Goal: Find contact information: Find contact information

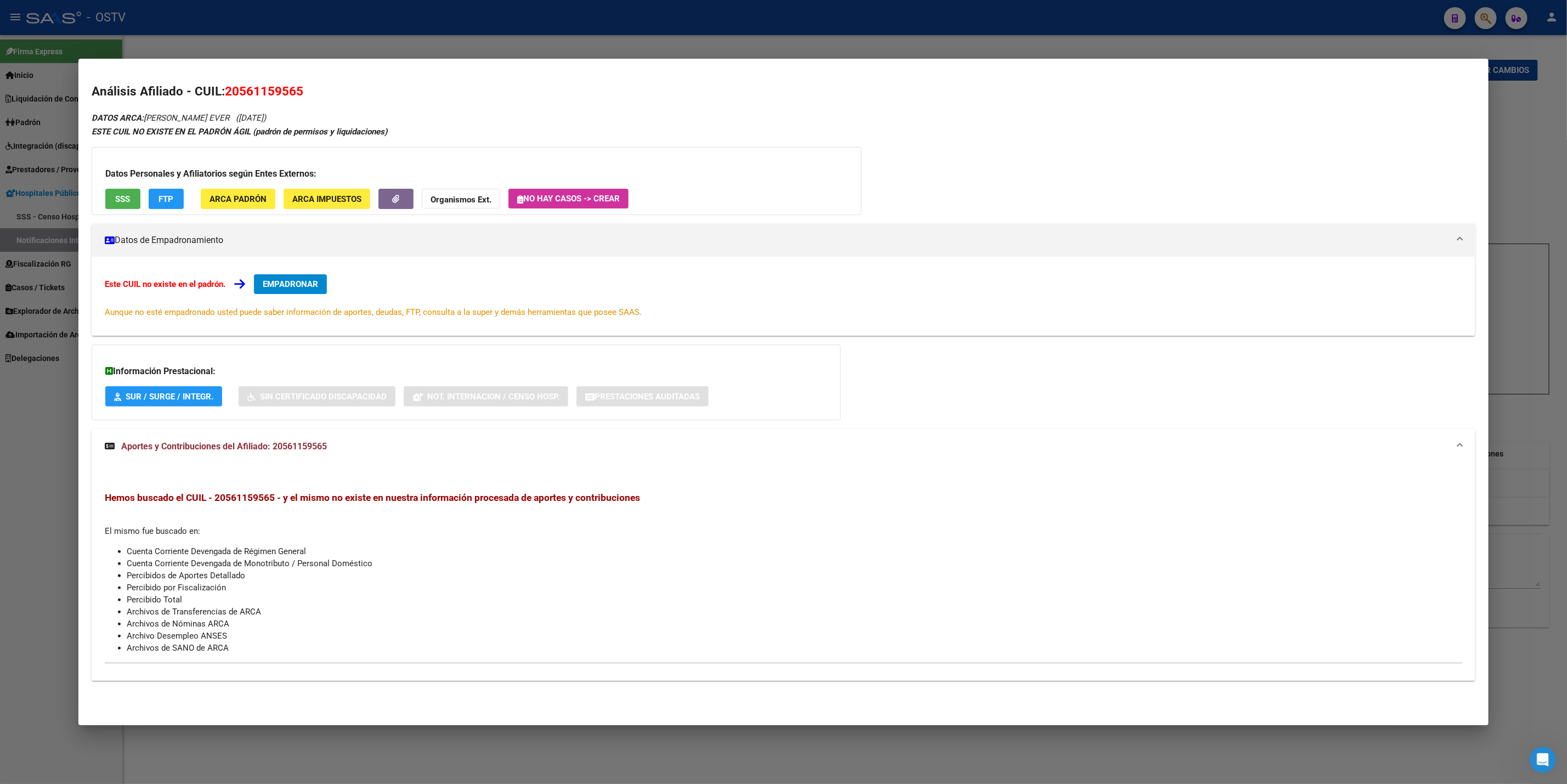
click at [261, 9] on div at bounding box center [784, 392] width 1567 height 784
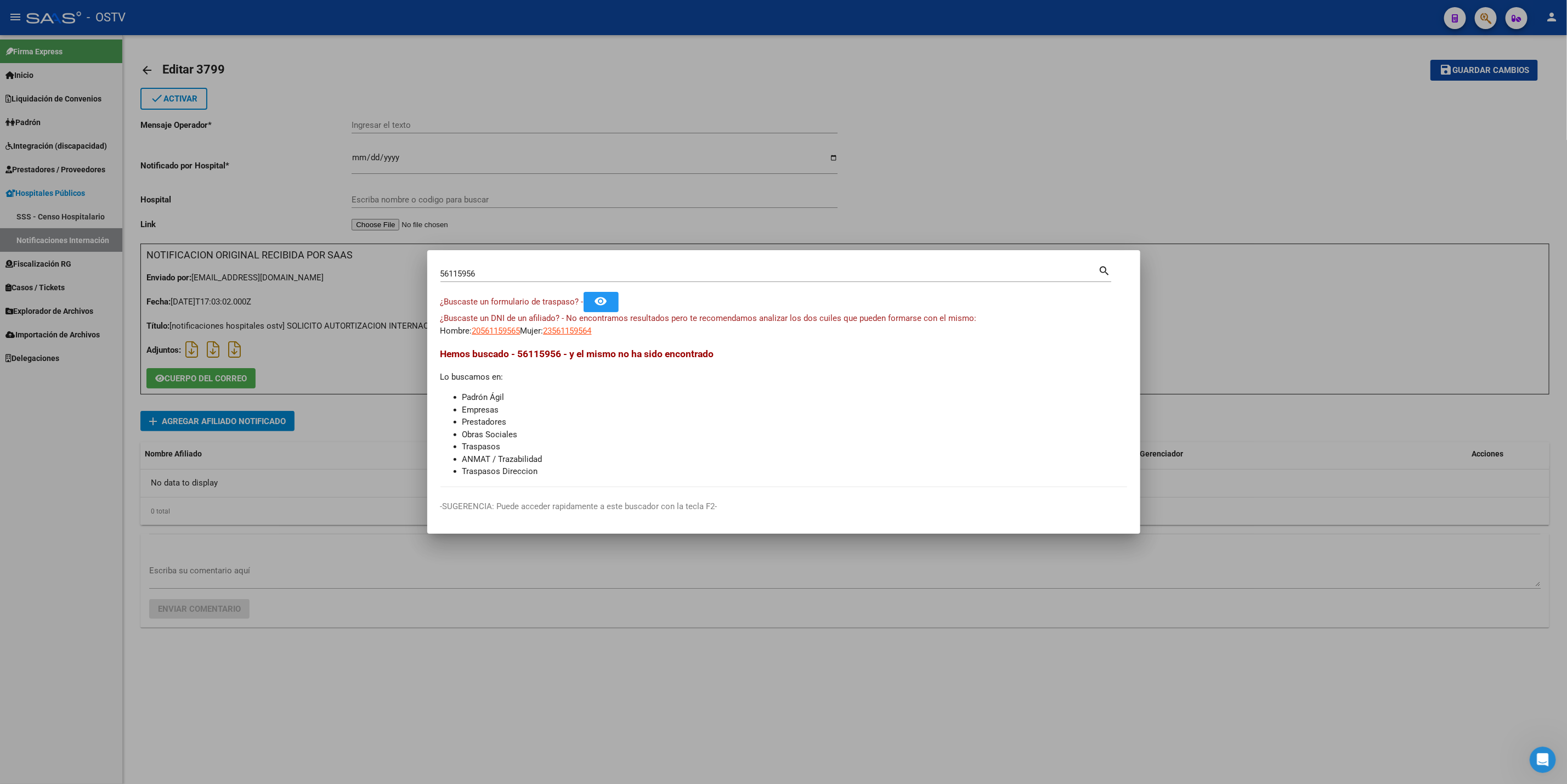
drag, startPoint x: 504, startPoint y: 272, endPoint x: 0, endPoint y: 249, distance: 504.5
click at [107, 265] on div "56115956 Buscar (apellido, dni, cuil, nro traspaso, cuit, obra social) search ¿…" at bounding box center [784, 392] width 1567 height 784
paste input "32765079"
type input "32765079"
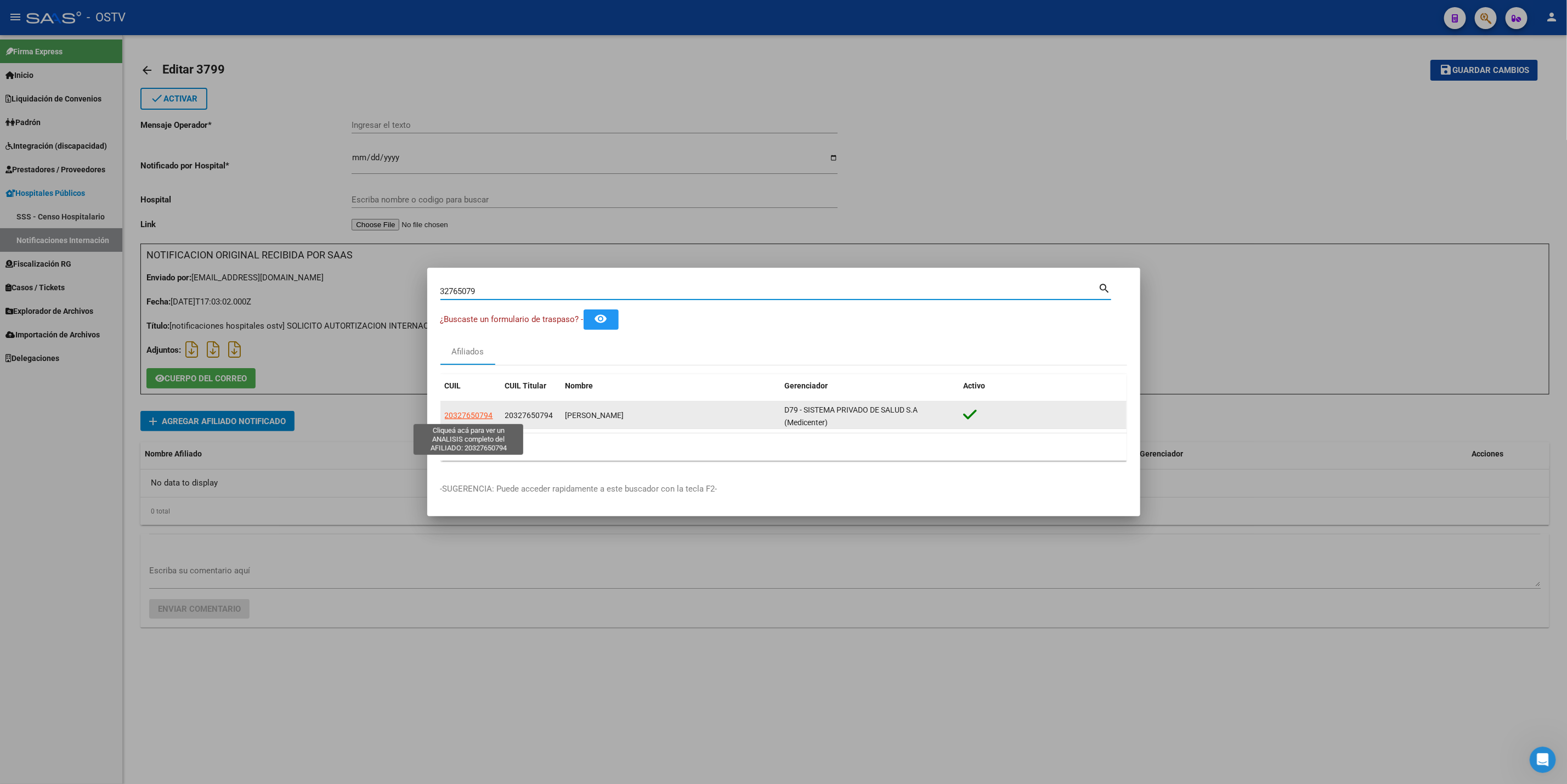
click at [460, 418] on span "20327650794" at bounding box center [469, 415] width 48 height 9
copy span "2"
type textarea "20327650794"
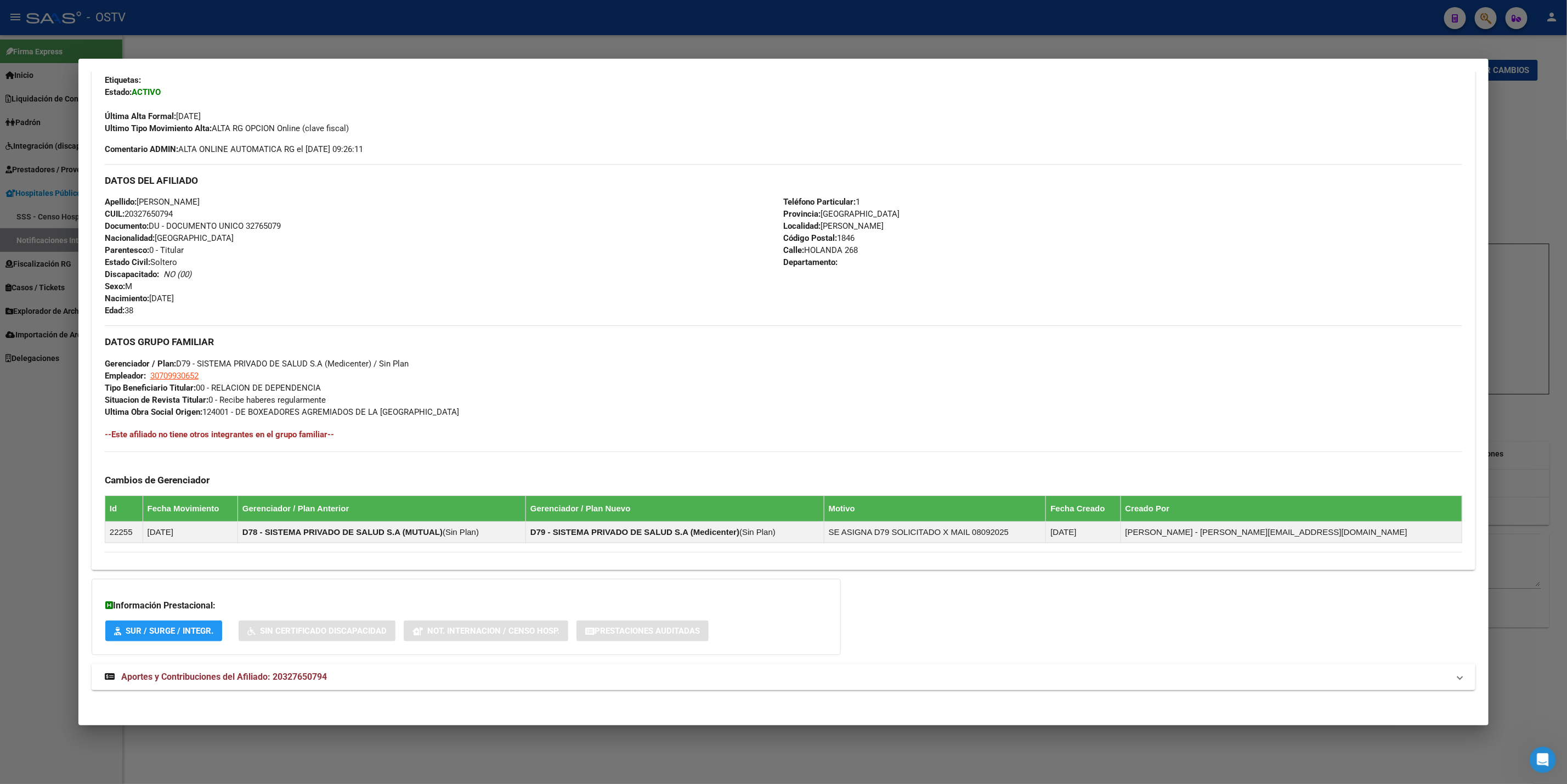
scroll to position [276, 0]
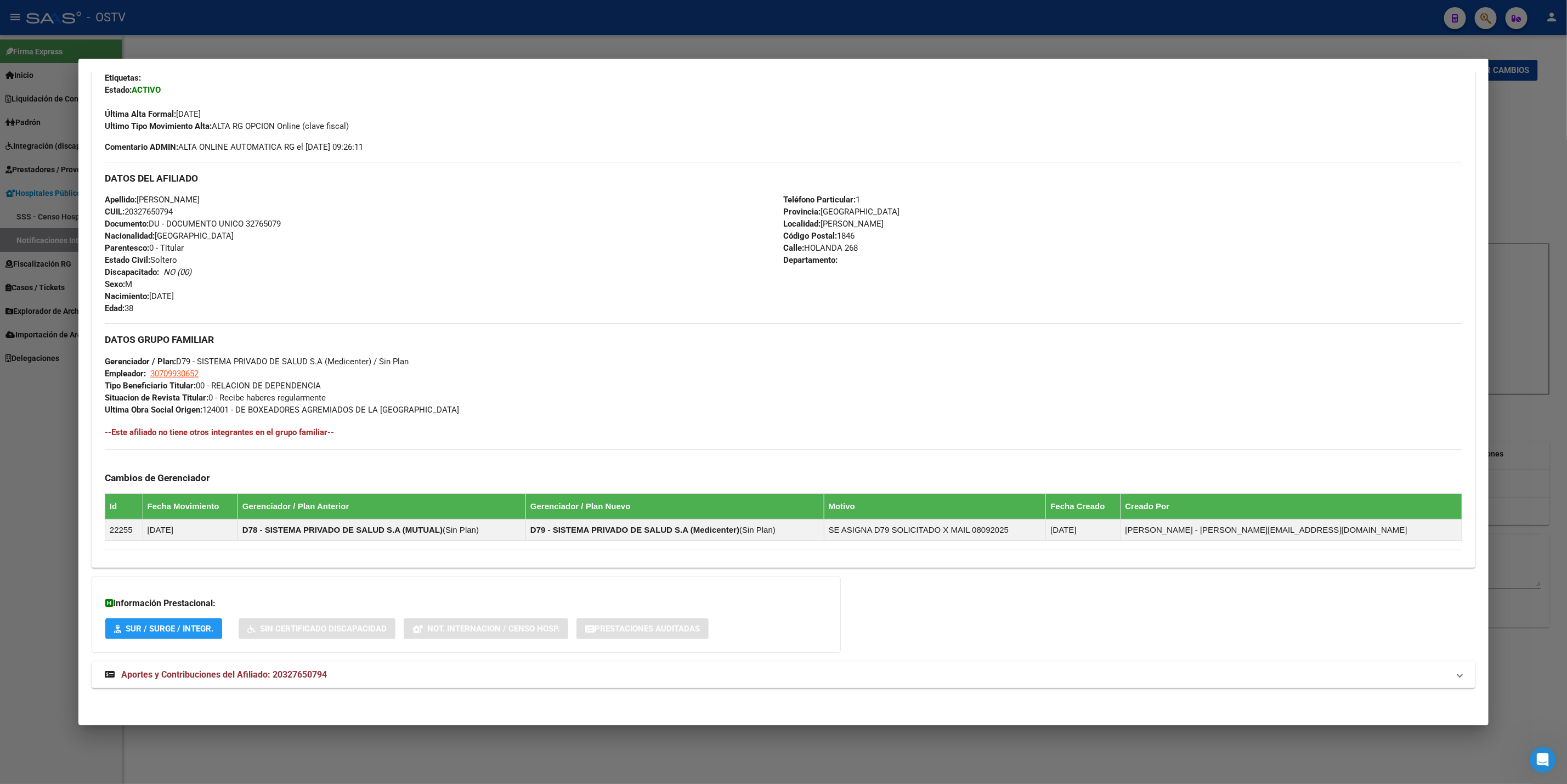
click at [396, 665] on mat-expansion-panel-header "Aportes y Contribuciones del Afiliado: 20327650794" at bounding box center [784, 674] width 1384 height 26
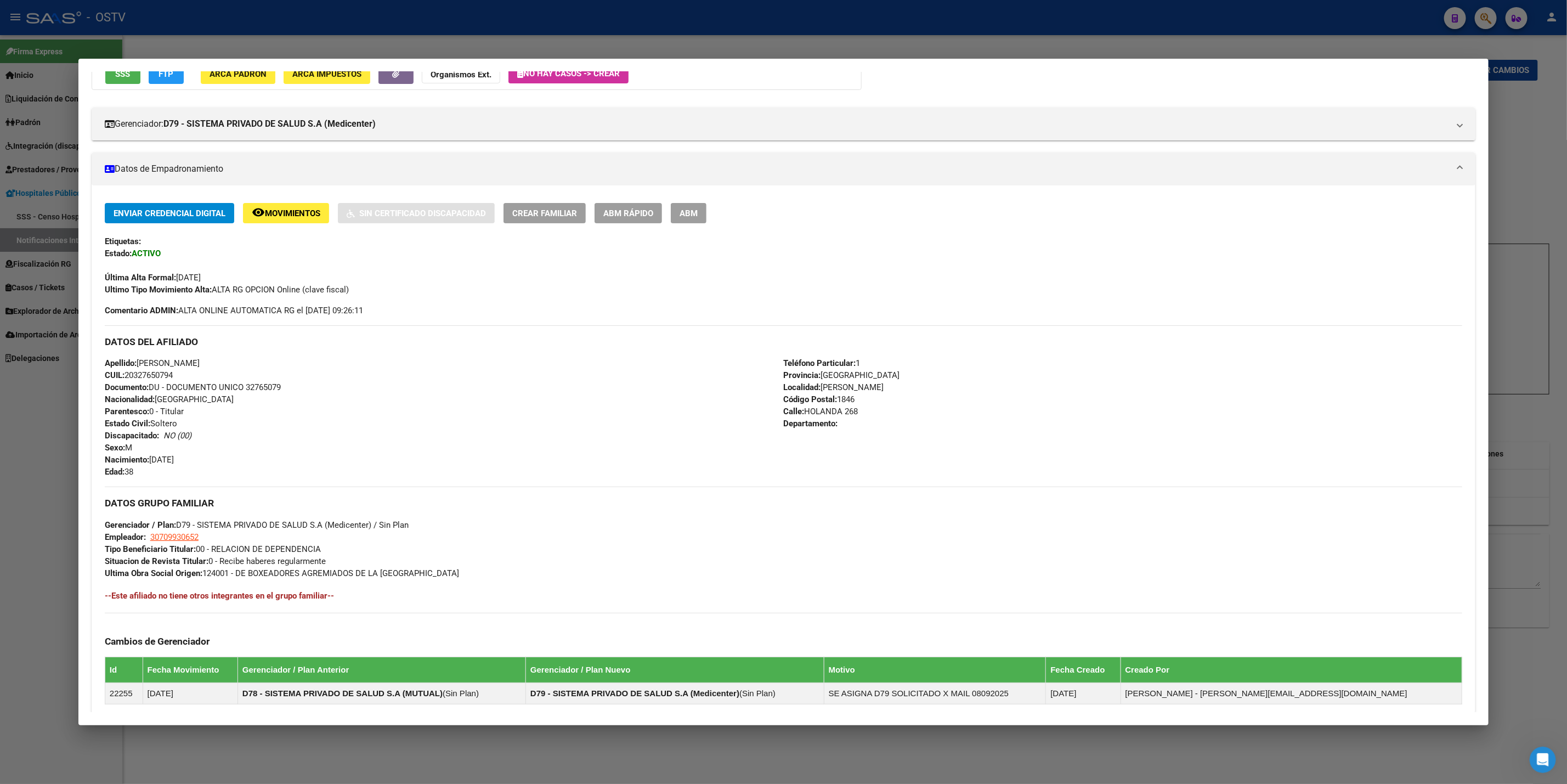
scroll to position [164, 0]
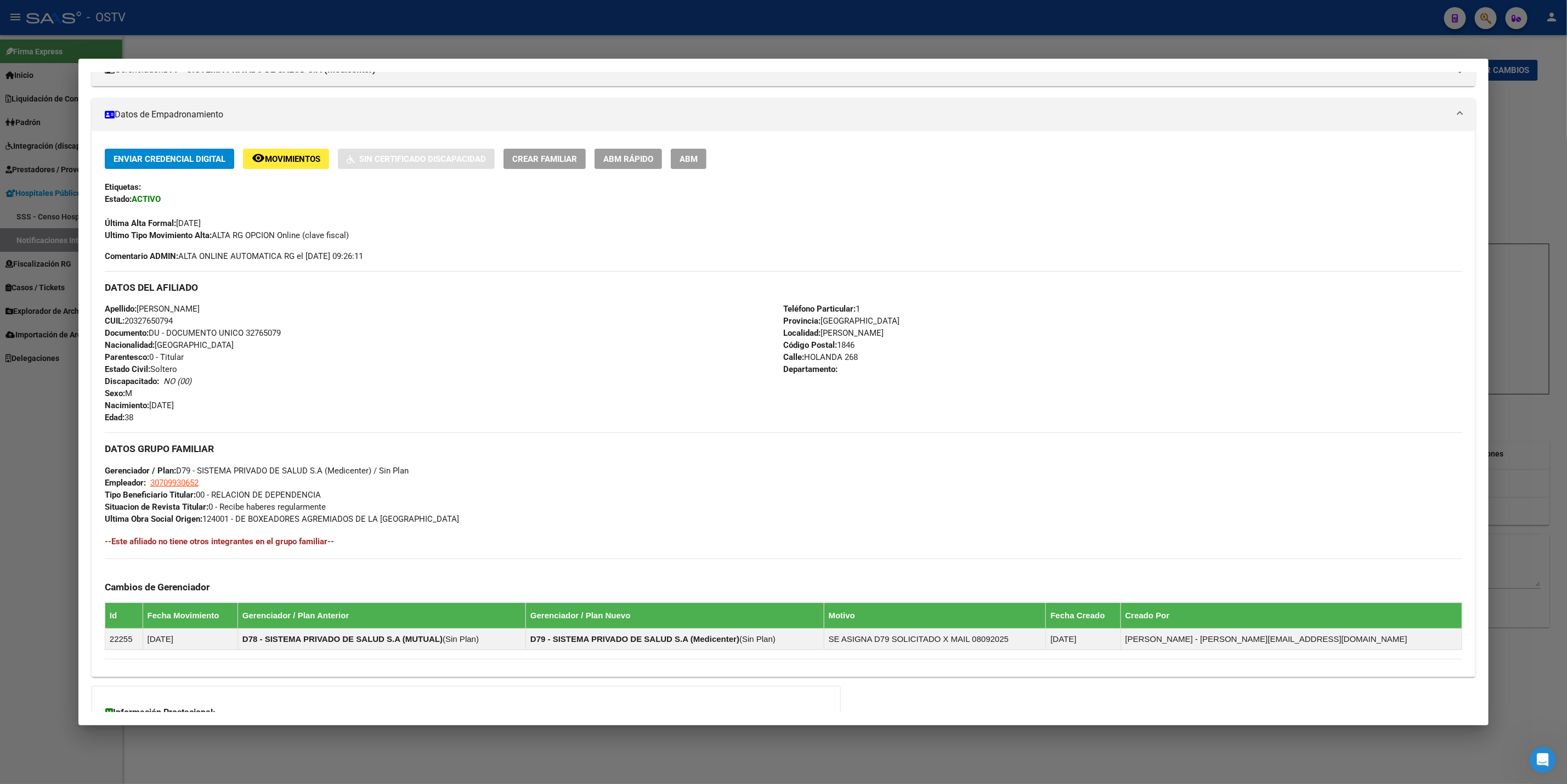
click at [0, 532] on div at bounding box center [784, 392] width 1567 height 784
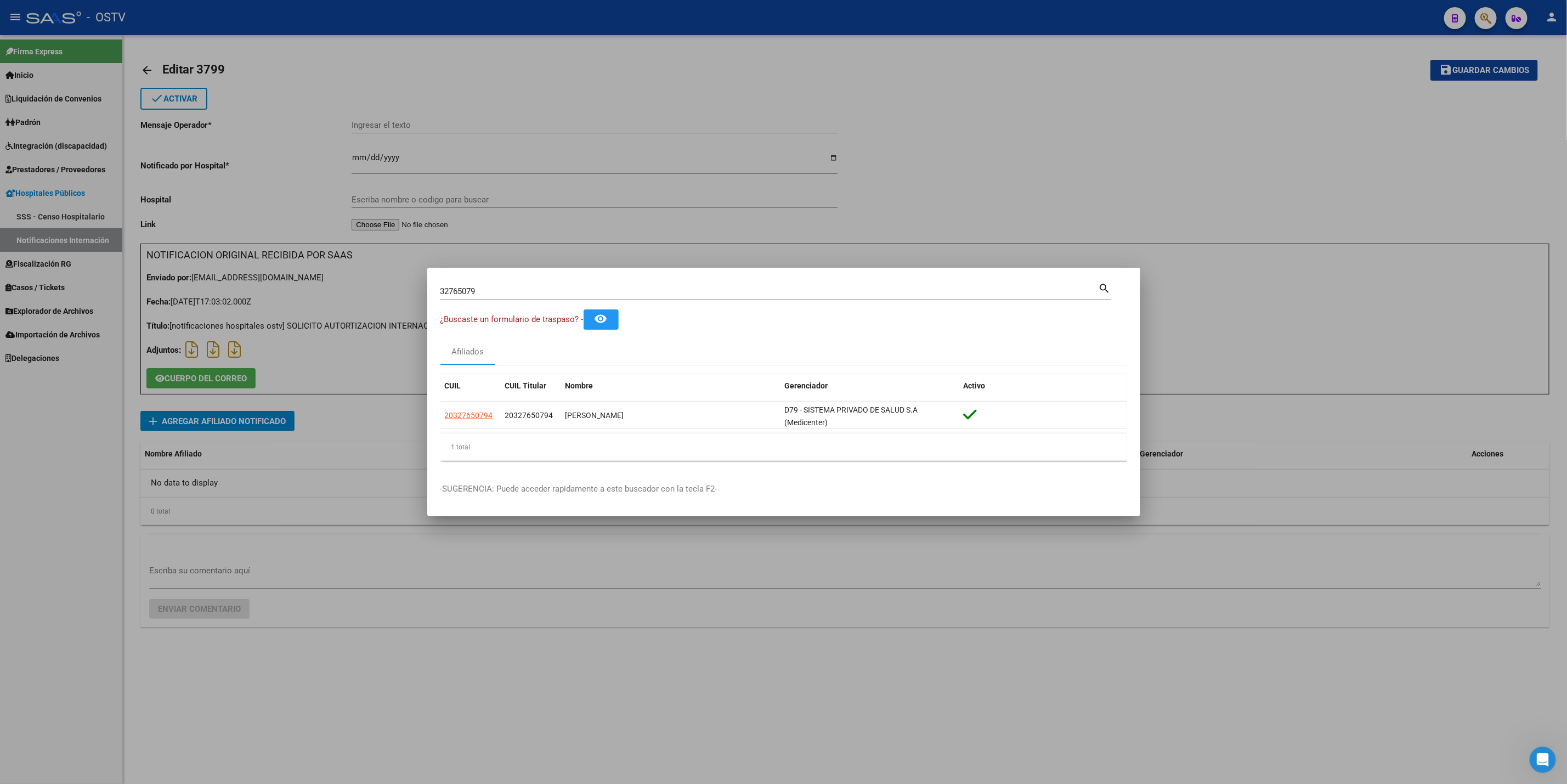
click at [1017, 208] on div at bounding box center [784, 392] width 1567 height 784
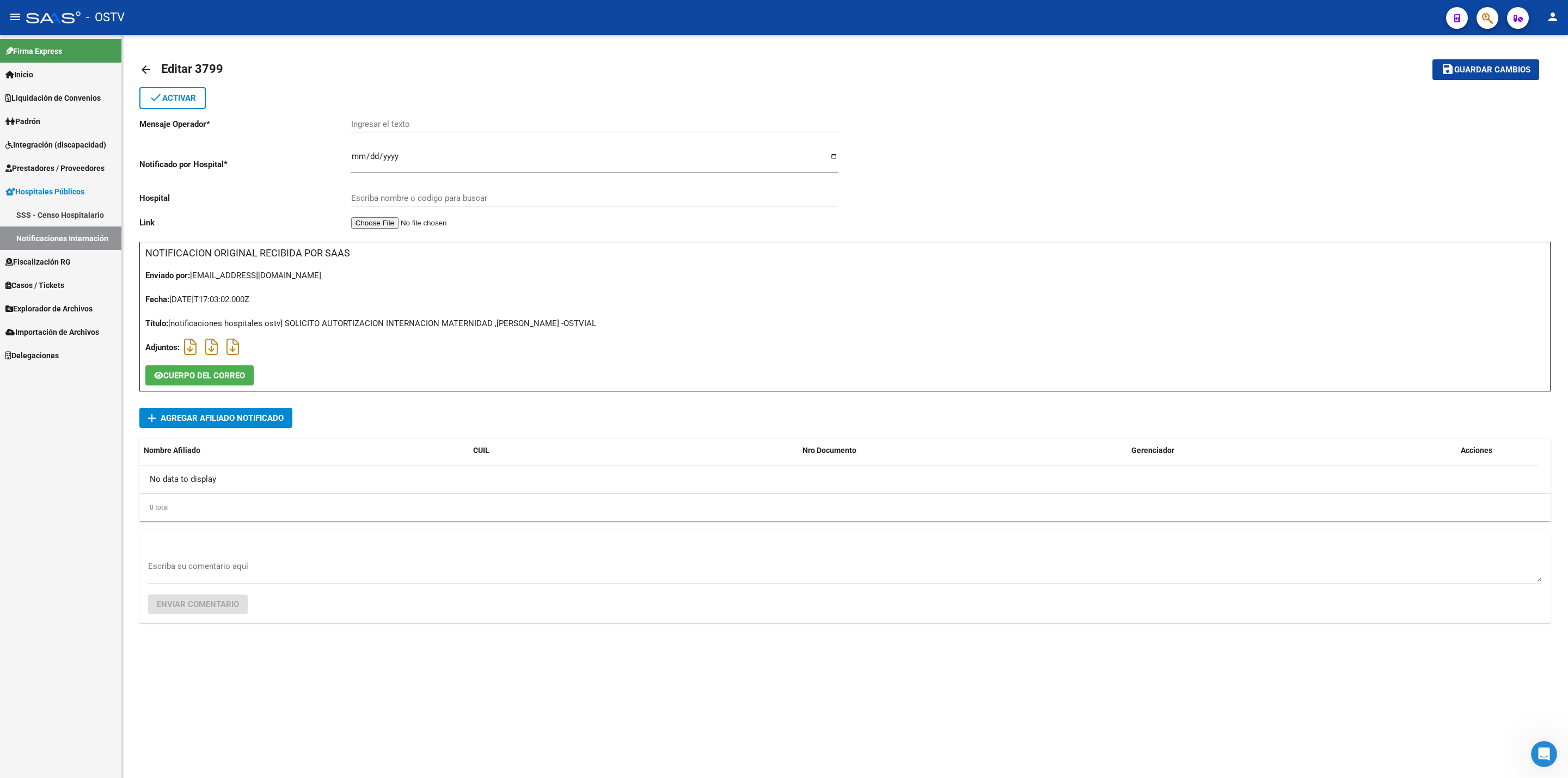
click at [144, 71] on mat-icon "arrow_back" at bounding box center [145, 70] width 13 height 13
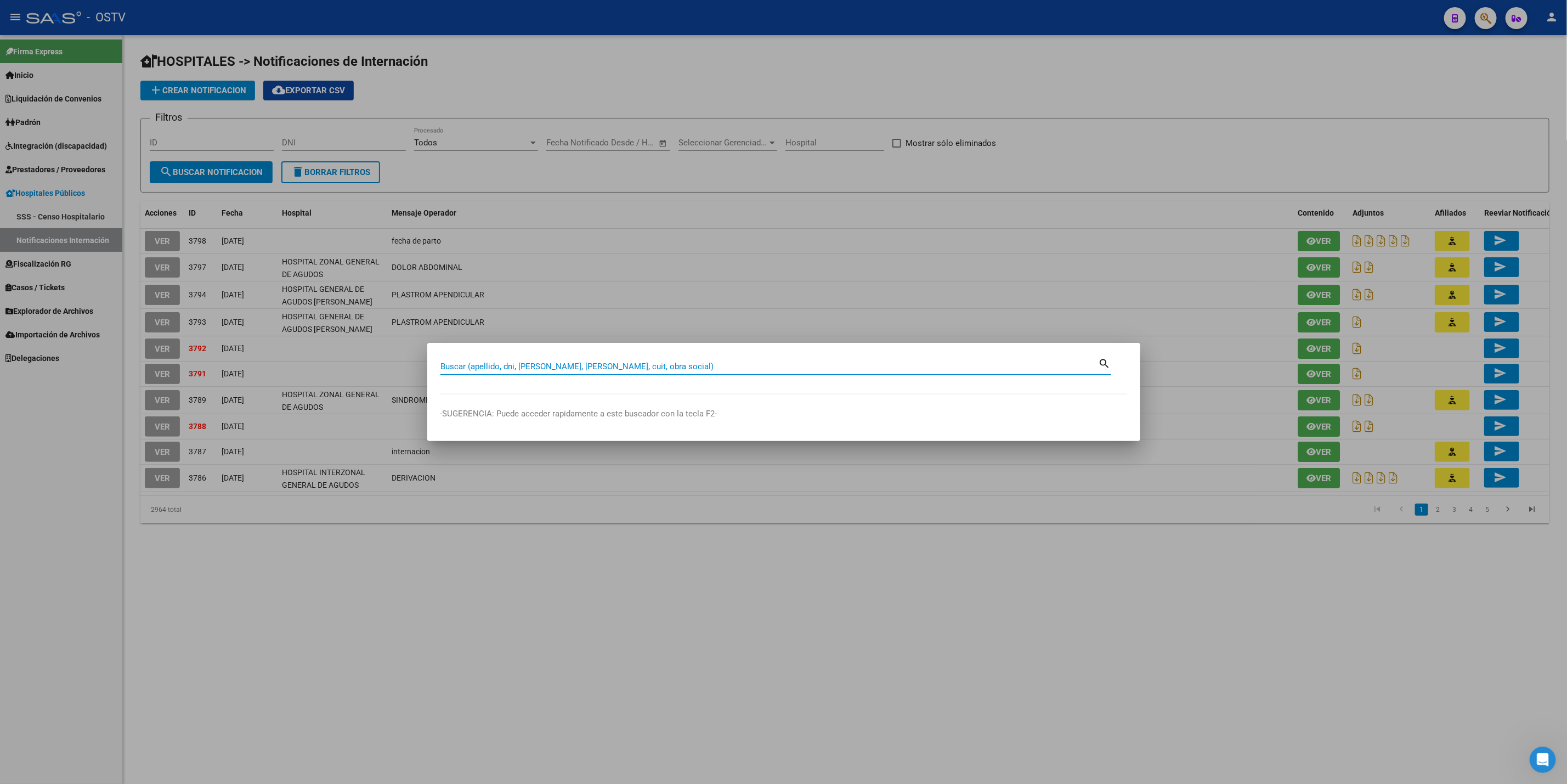
paste input "23449594339"
type input "23449594339"
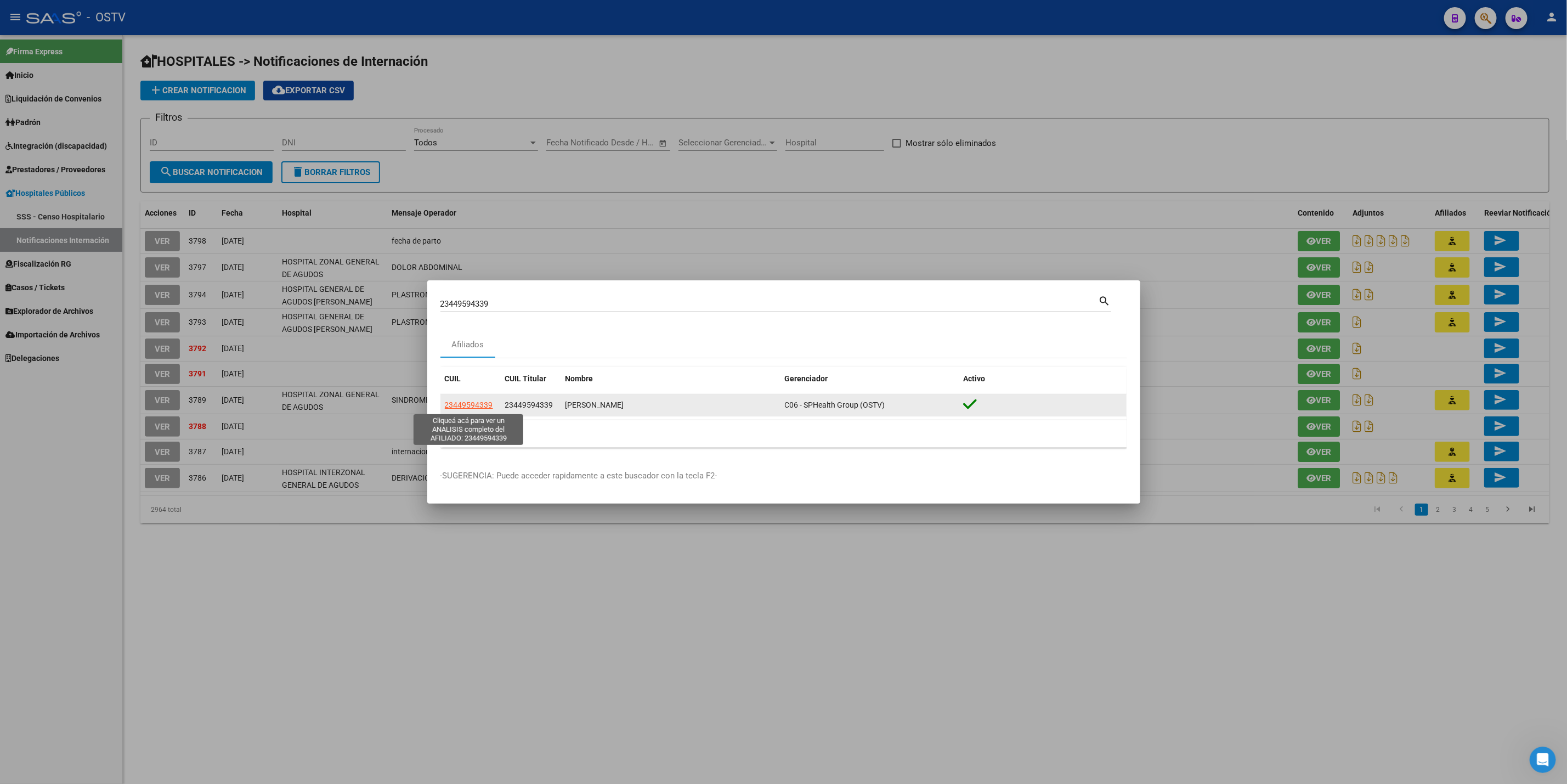
click at [453, 407] on span "23449594339" at bounding box center [469, 404] width 48 height 9
type textarea "23449594339"
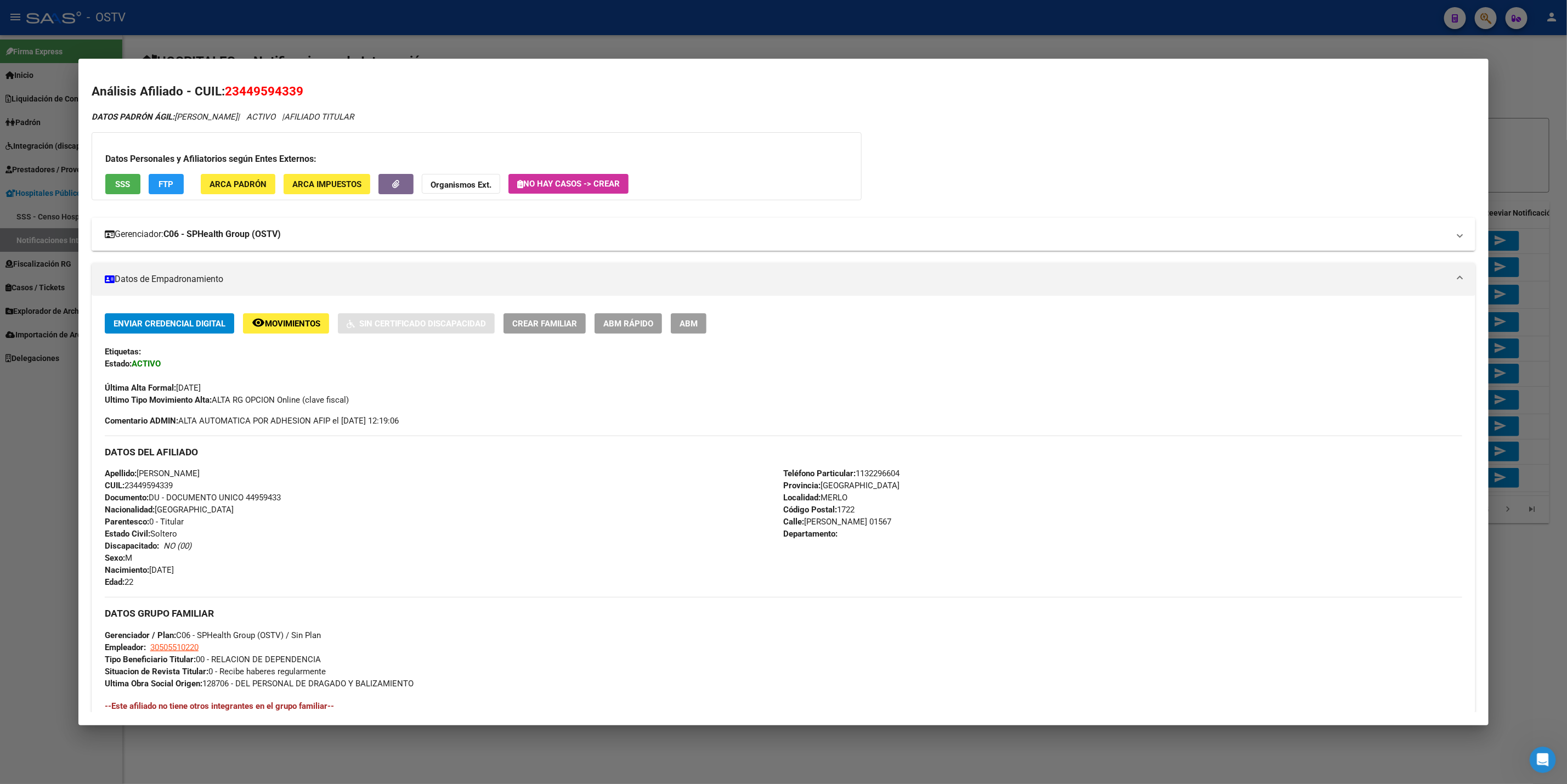
click at [424, 248] on mat-expansion-panel-header "Gerenciador: C06 - SPHealth Group (OSTV)" at bounding box center [784, 234] width 1384 height 33
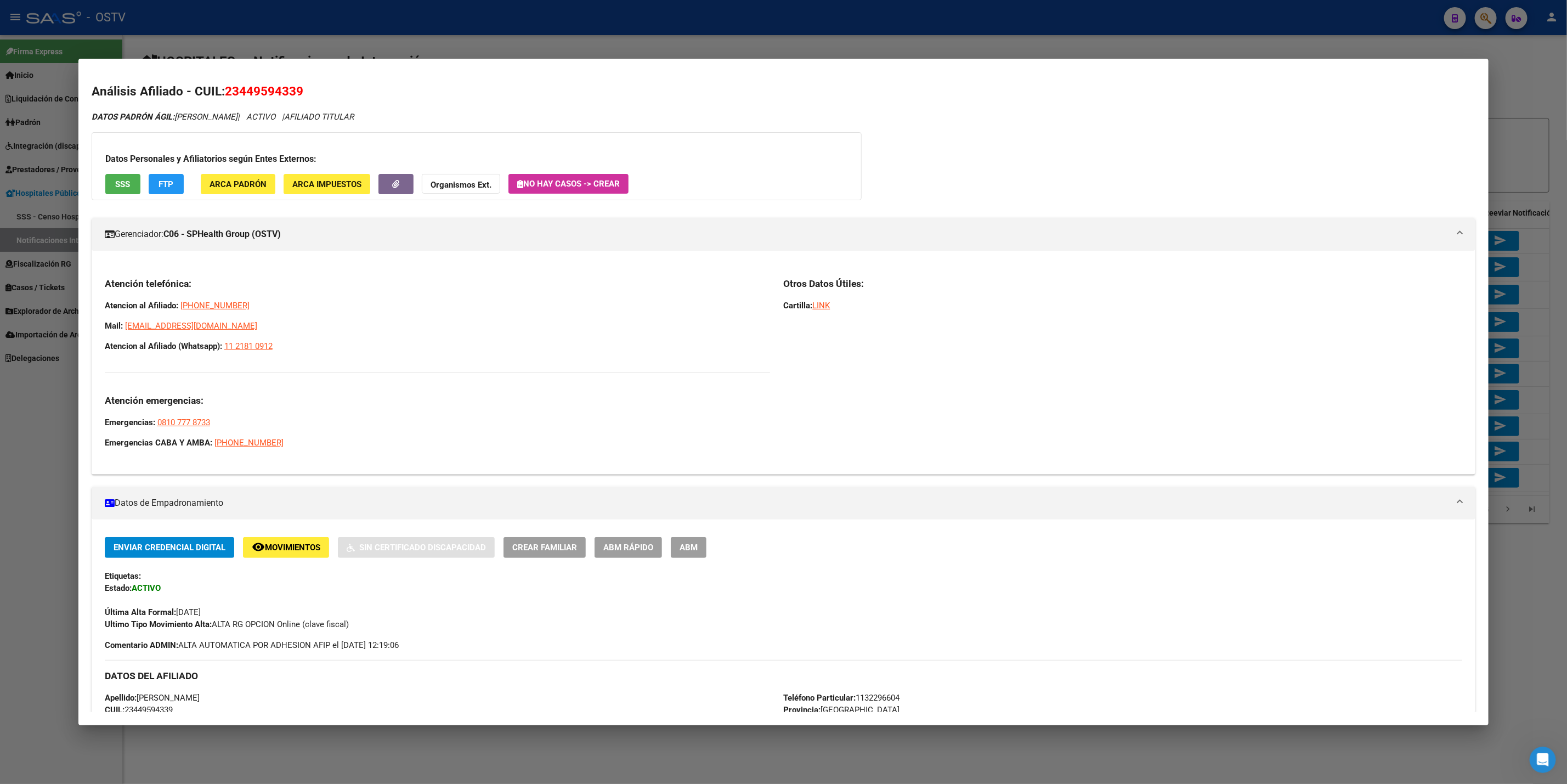
drag, startPoint x: 280, startPoint y: 341, endPoint x: 88, endPoint y: 292, distance: 198.2
click at [92, 292] on div "Atención telefónica: Atencion al Afiliado: 0800-888-2662 Mail: afiliaciones@sal…" at bounding box center [784, 367] width 1384 height 198
copy div "Atencion al Afiliado: 0800-888-2662 Mail: afiliaciones@saludplena.com.ar Atenci…"
click at [0, 533] on div at bounding box center [784, 392] width 1567 height 784
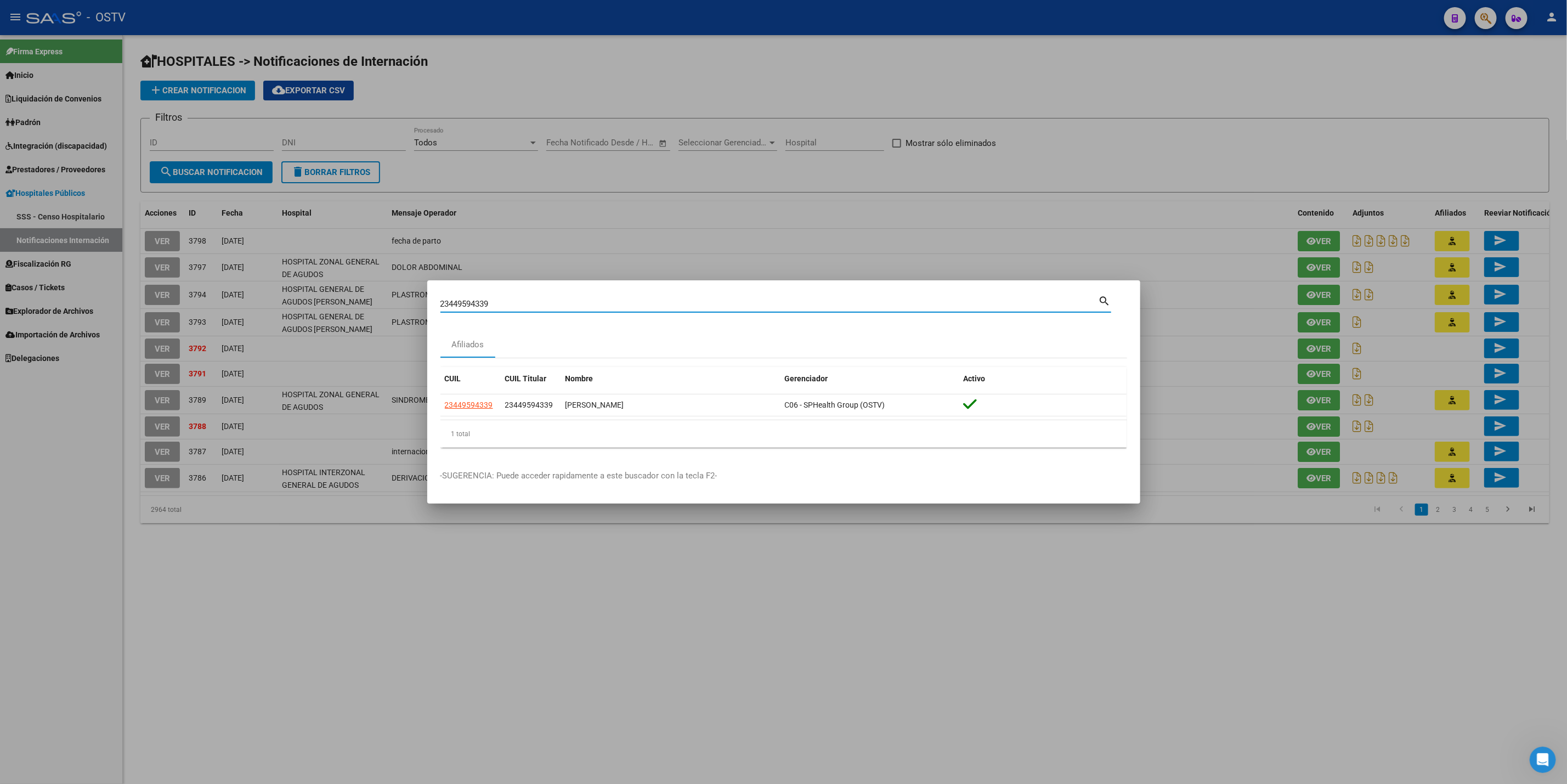
drag, startPoint x: 512, startPoint y: 304, endPoint x: 12, endPoint y: 319, distance: 500.2
click at [14, 319] on div "23449594339 Buscar (apellido, dni, cuil, nro traspaso, cuit, obra social) searc…" at bounding box center [784, 392] width 1567 height 784
paste input "43381172"
type input "43381172"
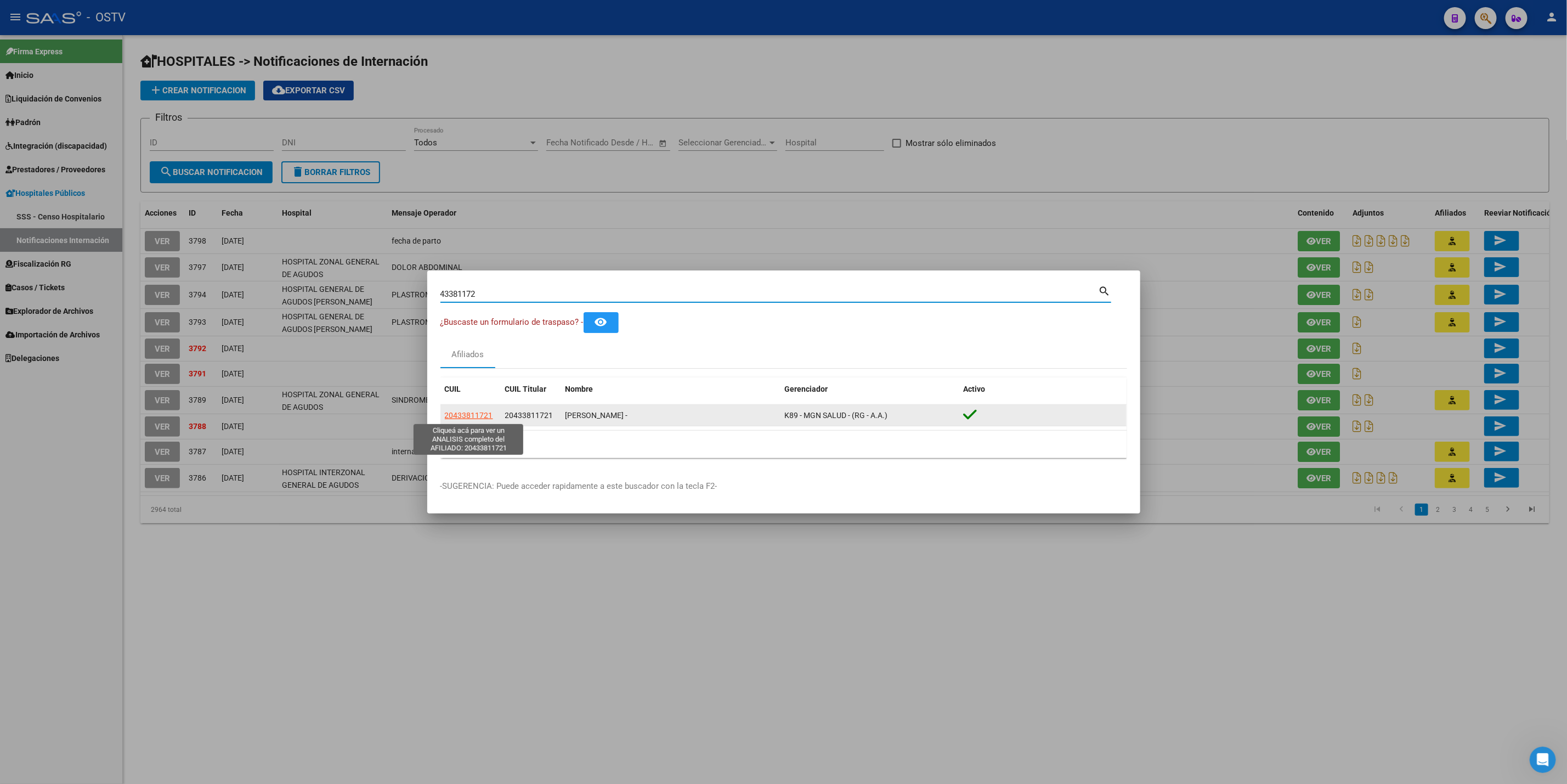
click at [464, 418] on span "20433811721" at bounding box center [469, 415] width 48 height 9
type textarea "20433811721"
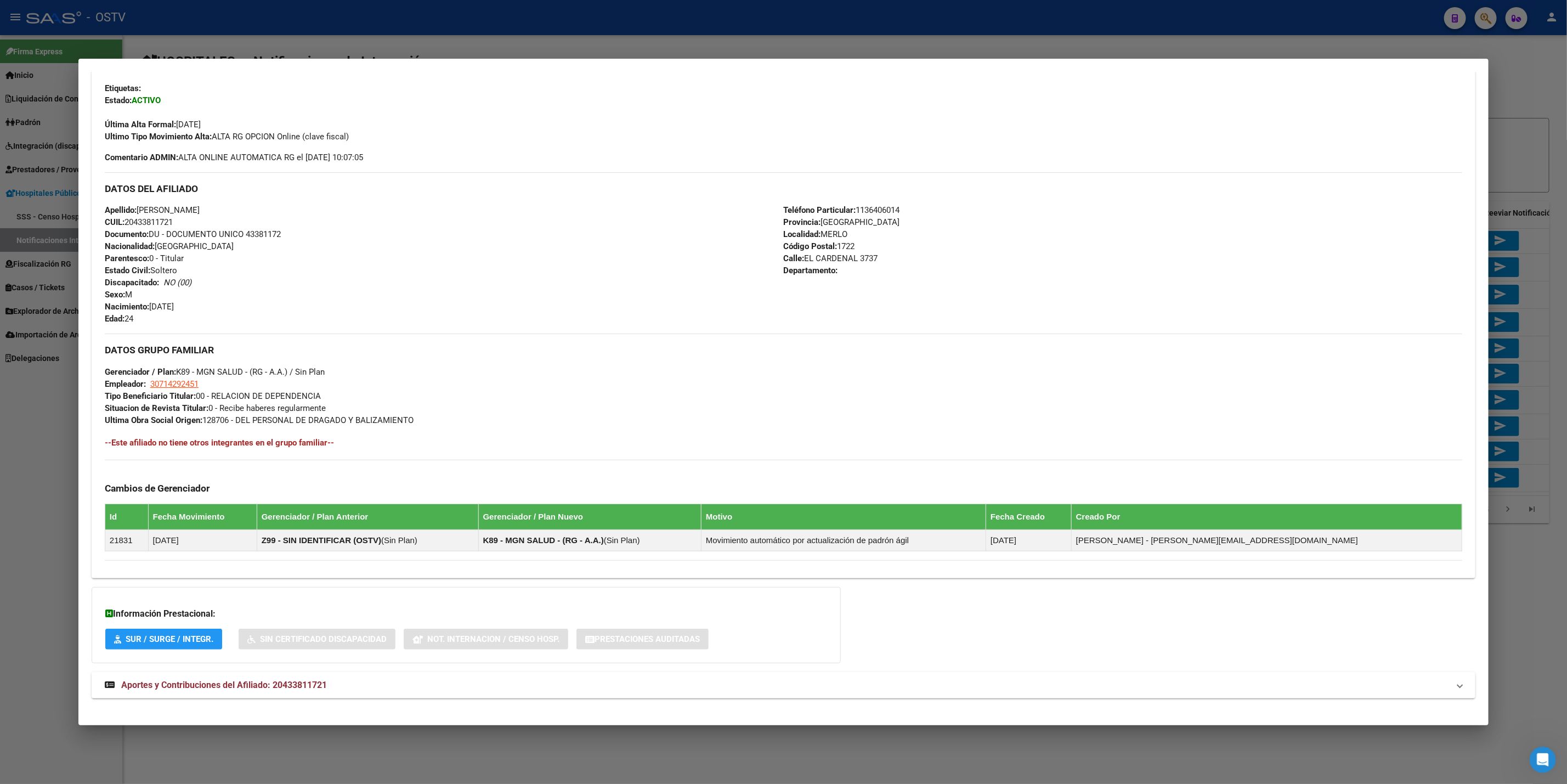
scroll to position [276, 0]
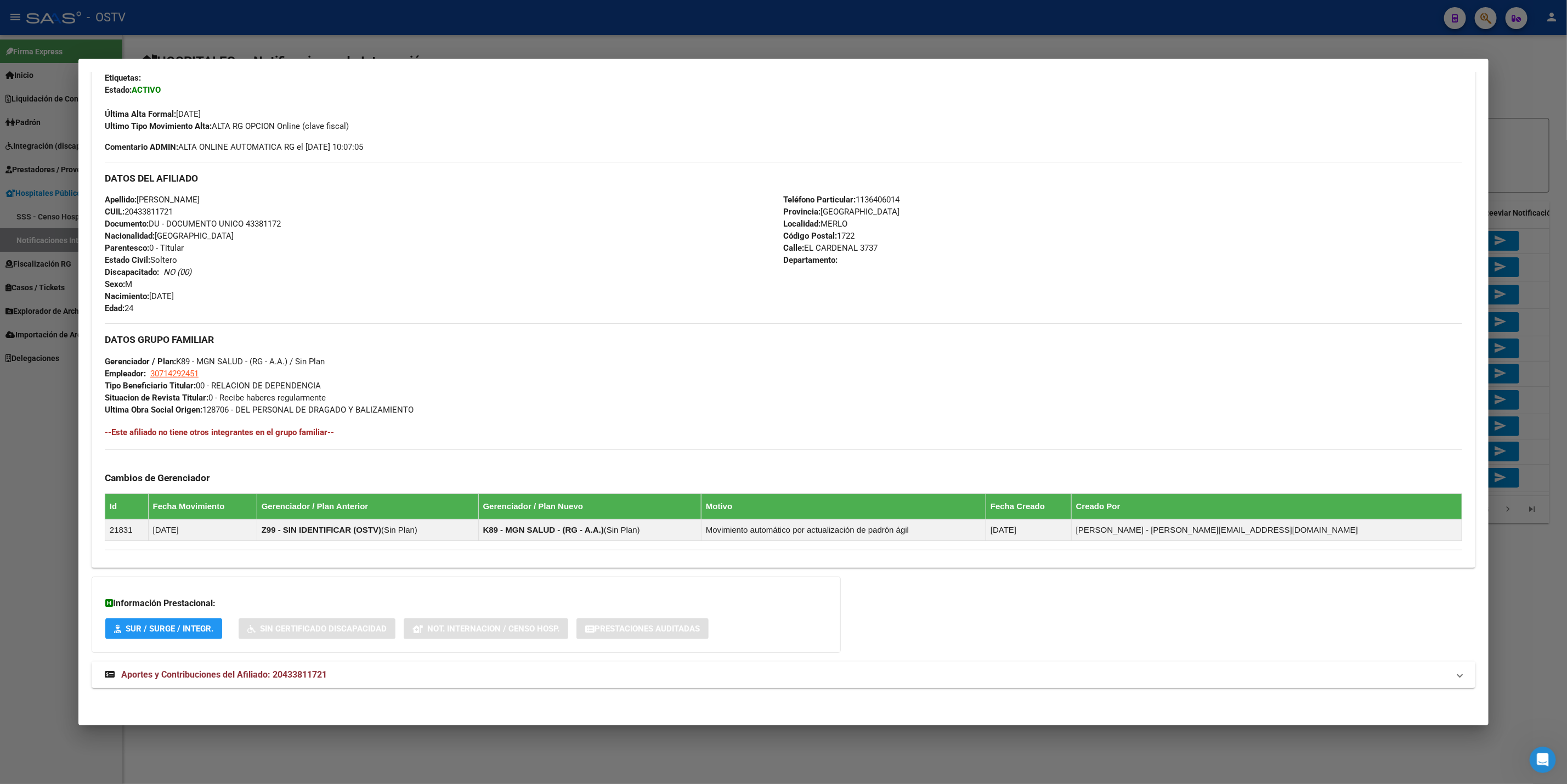
click at [389, 681] on mat-expansion-panel-header "Aportes y Contribuciones del Afiliado: 20433811721" at bounding box center [784, 674] width 1384 height 26
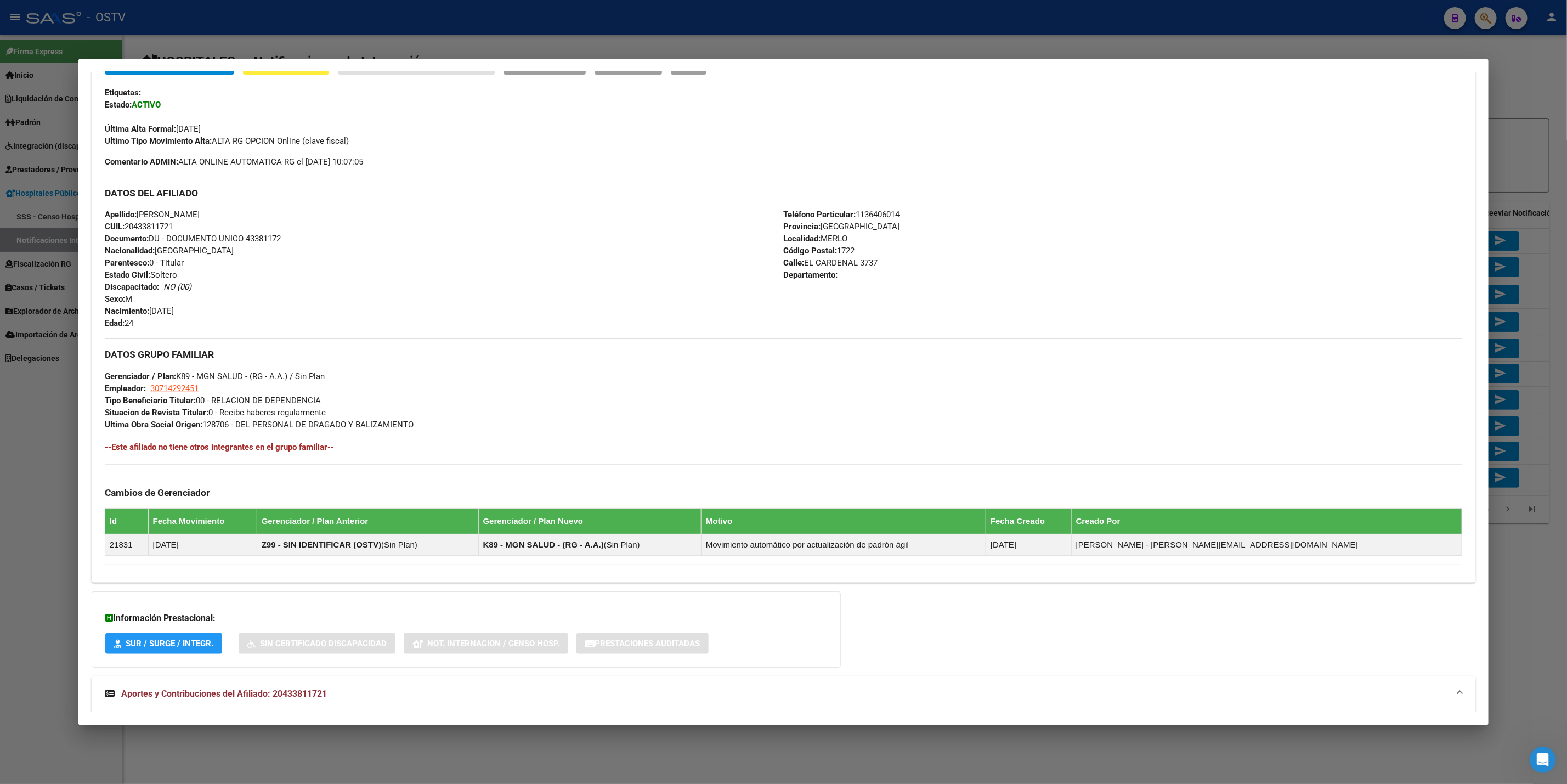
scroll to position [232, 0]
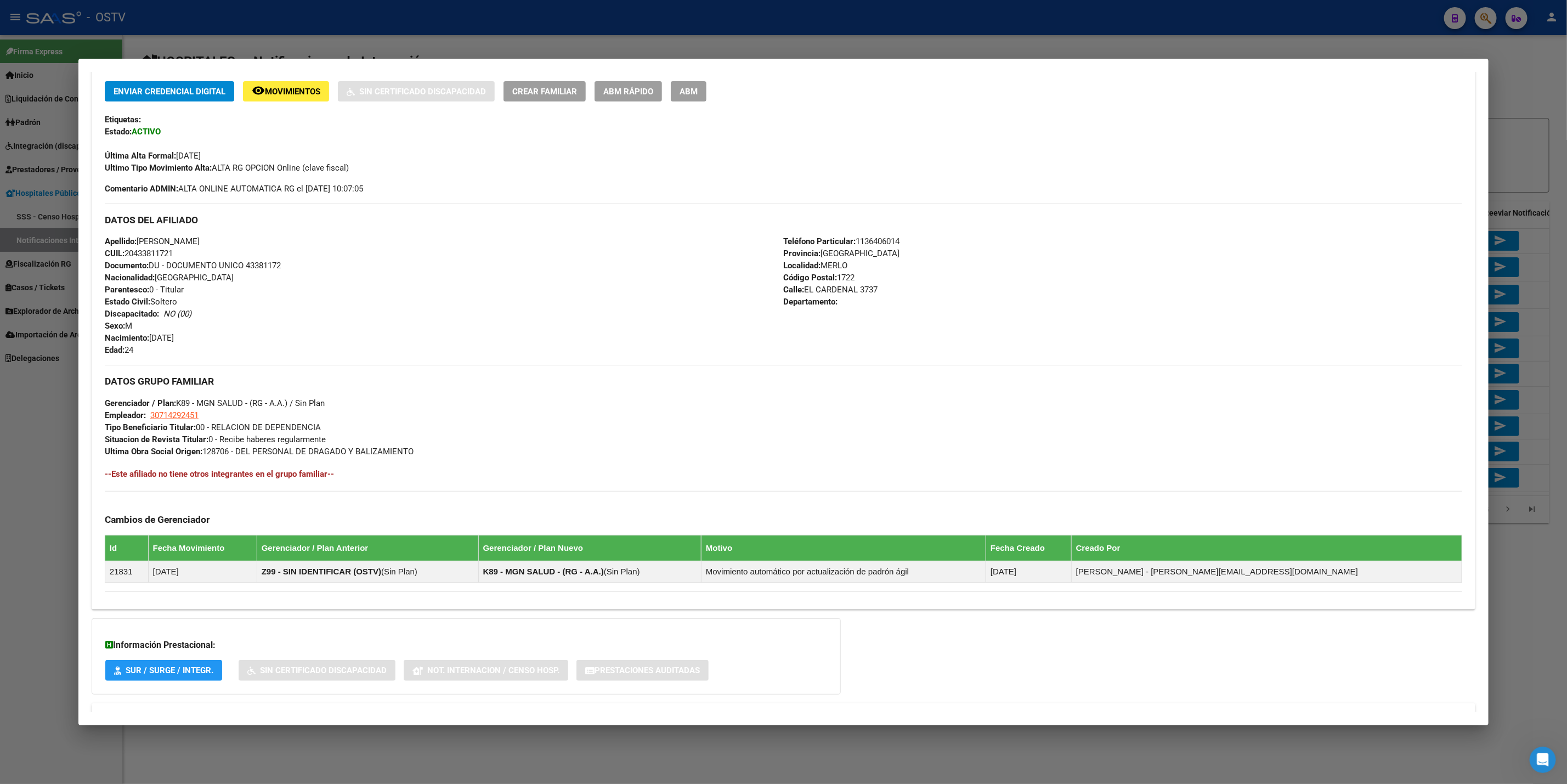
drag, startPoint x: 247, startPoint y: 241, endPoint x: 134, endPoint y: 238, distance: 113.0
click at [134, 238] on div "Apellido: OCAMPO DAMIAN EZEQUIEL CUIL: 20433811721 Documento: DU - DOCUMENTO UN…" at bounding box center [445, 295] width 679 height 121
copy span "OCAMPO DAMIAN EZEQUIEL"
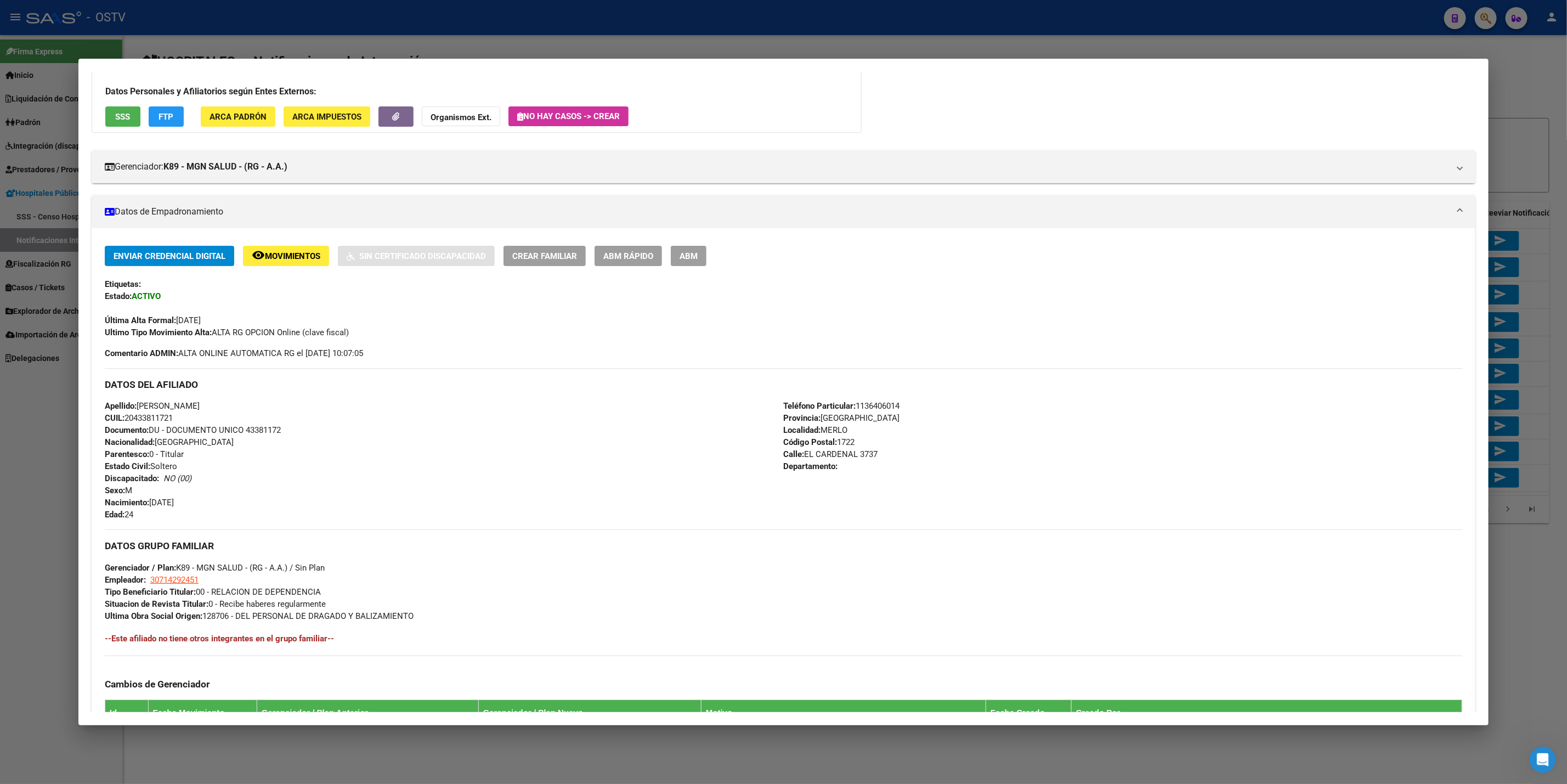
scroll to position [0, 0]
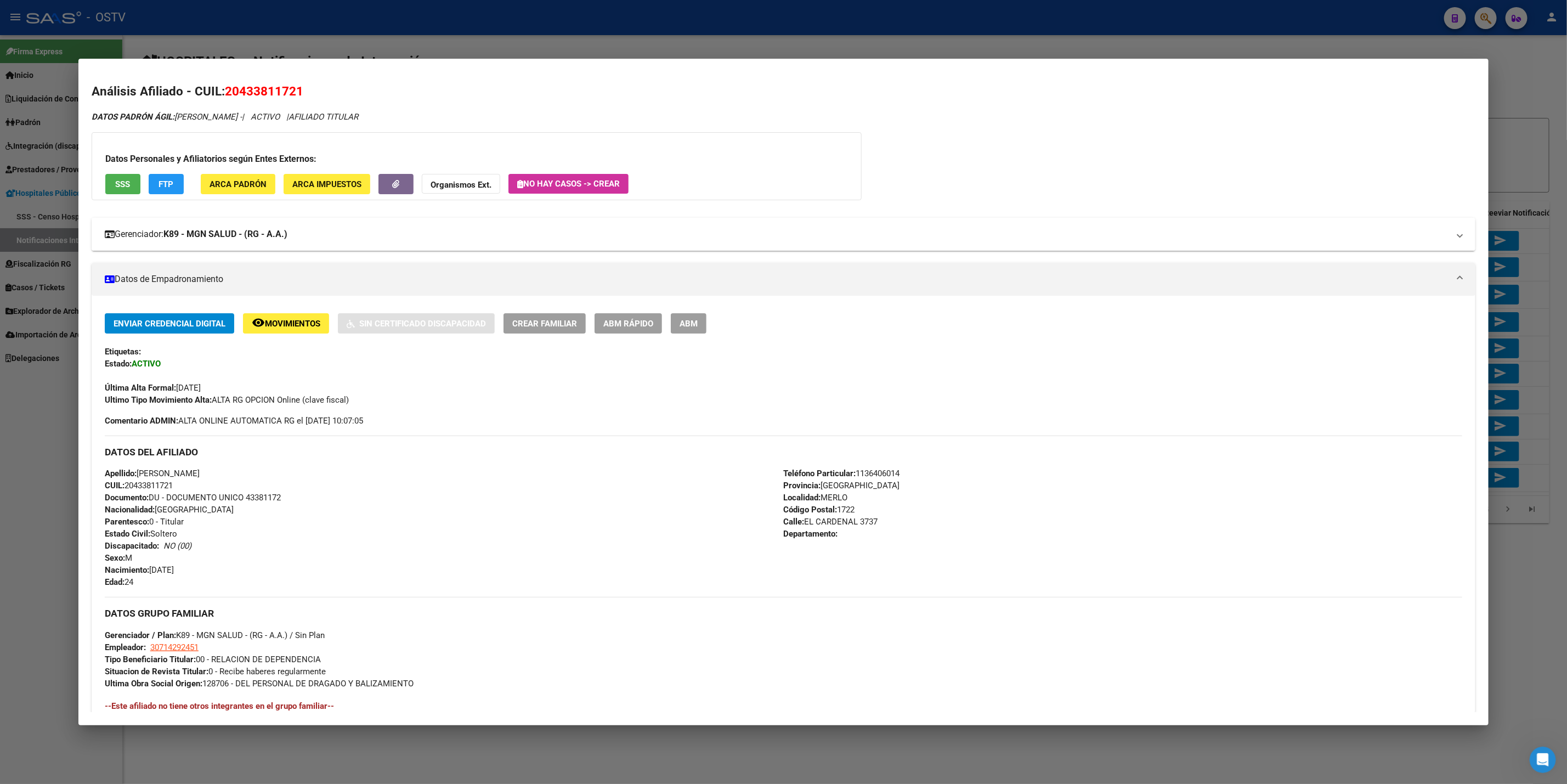
click at [281, 234] on strong "K89 - MGN SALUD - (RG - A.A.)" at bounding box center [225, 234] width 124 height 13
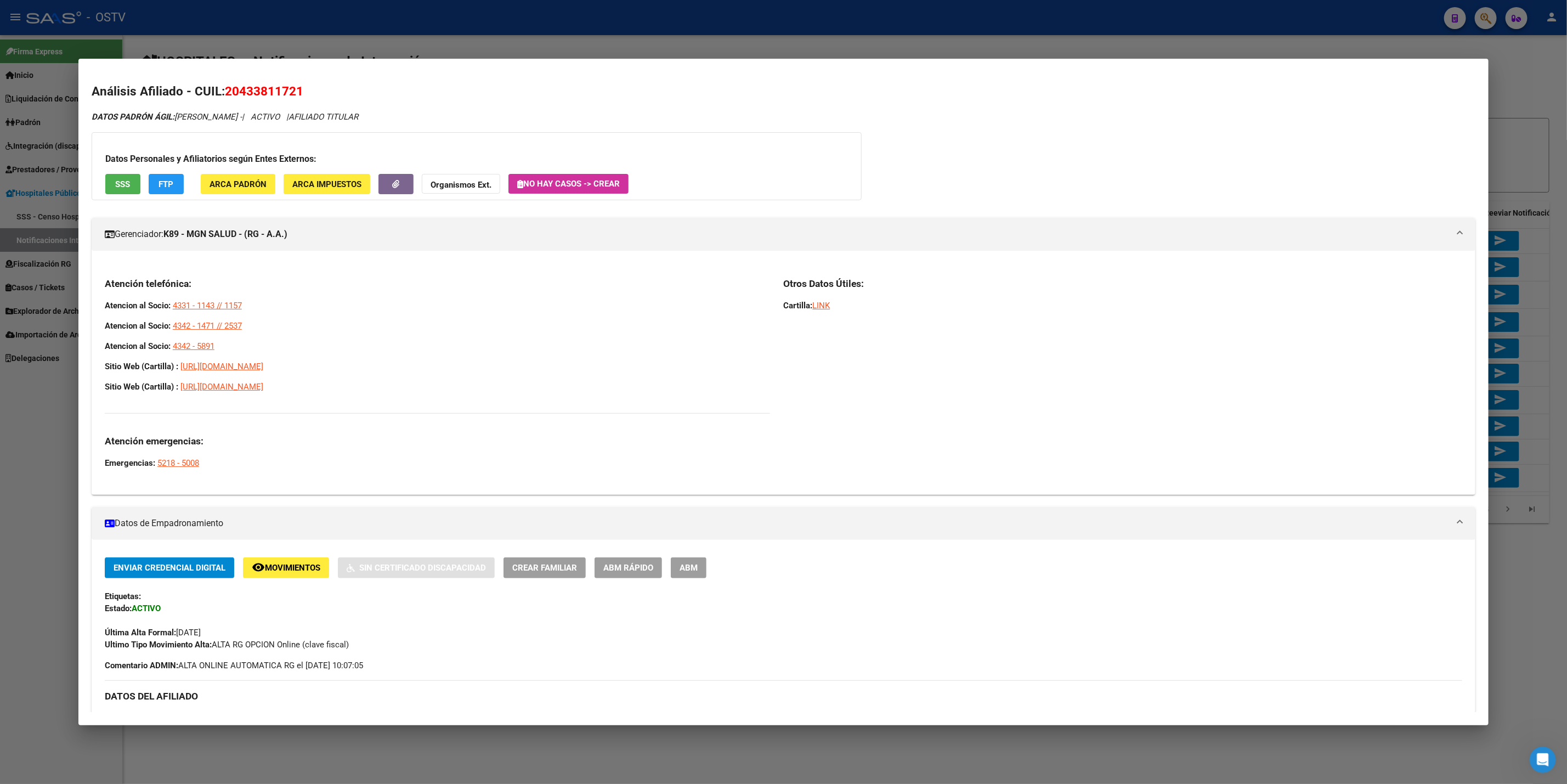
drag, startPoint x: 231, startPoint y: 350, endPoint x: 87, endPoint y: 303, distance: 151.5
click at [92, 303] on div "Atención telefónica: Atencion al Socio: 4331 - 1143 // 1157 Atencion al Socio: …" at bounding box center [784, 377] width 1384 height 218
copy div "Atencion al Socio: 4331 - 1143 // 1157 Atencion al Socio: 4342 - 1471 // 2537 A…"
